Goal: Find specific page/section: Find specific page/section

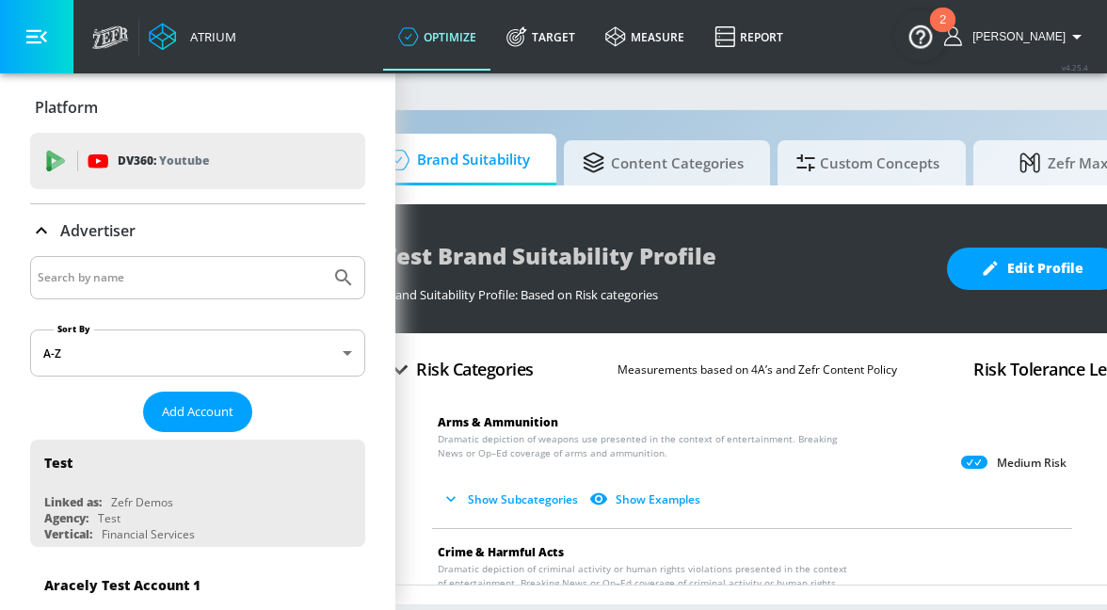
scroll to position [0, 89]
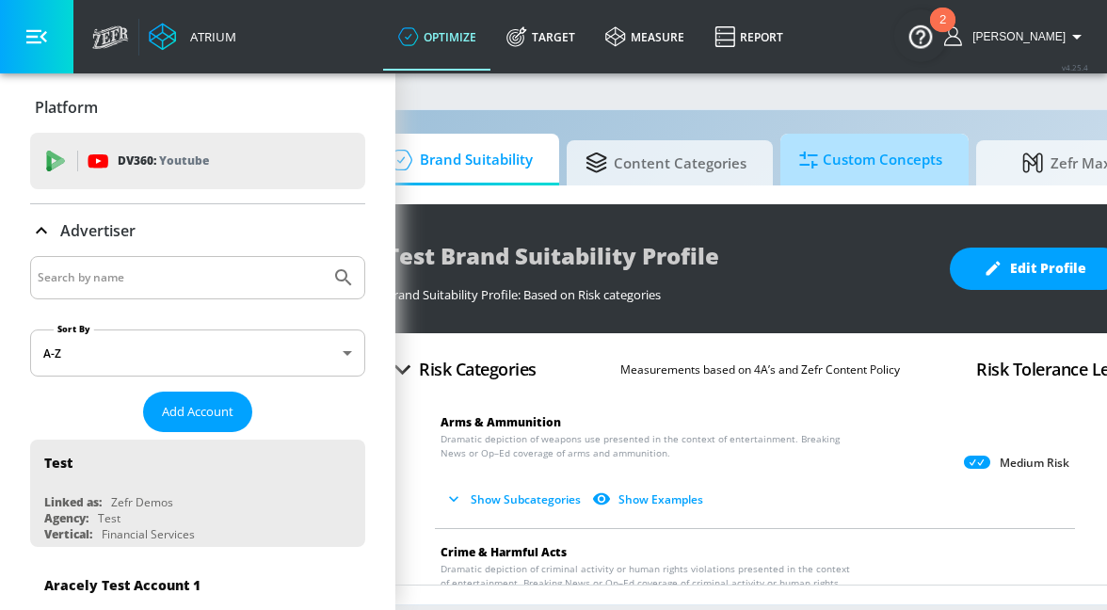
click at [845, 142] on span "Custom Concepts" at bounding box center [870, 159] width 143 height 45
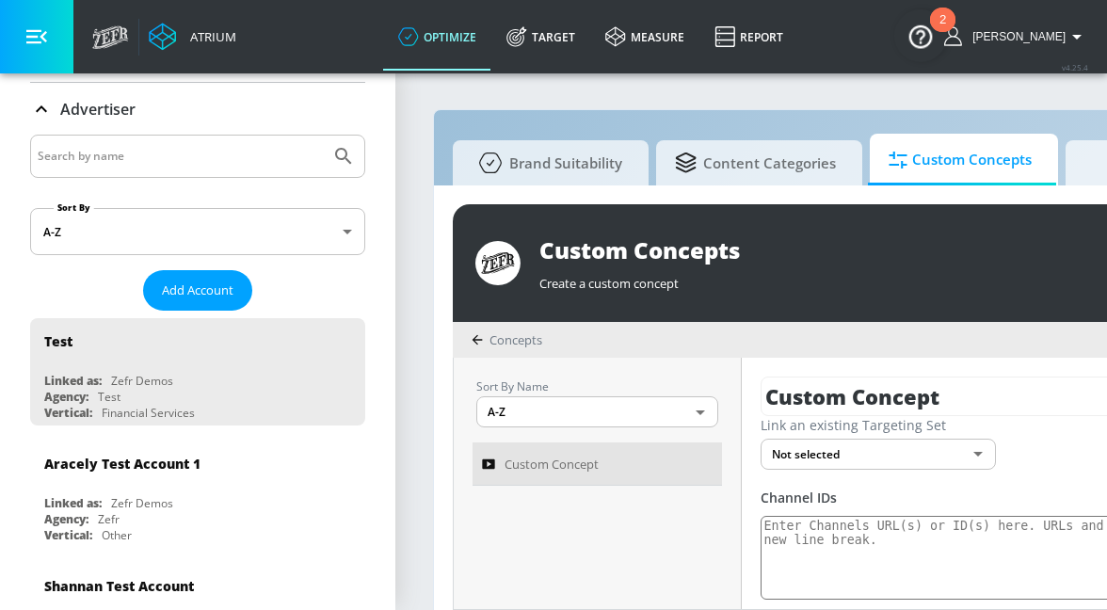
scroll to position [271, 0]
